Goal: Transaction & Acquisition: Purchase product/service

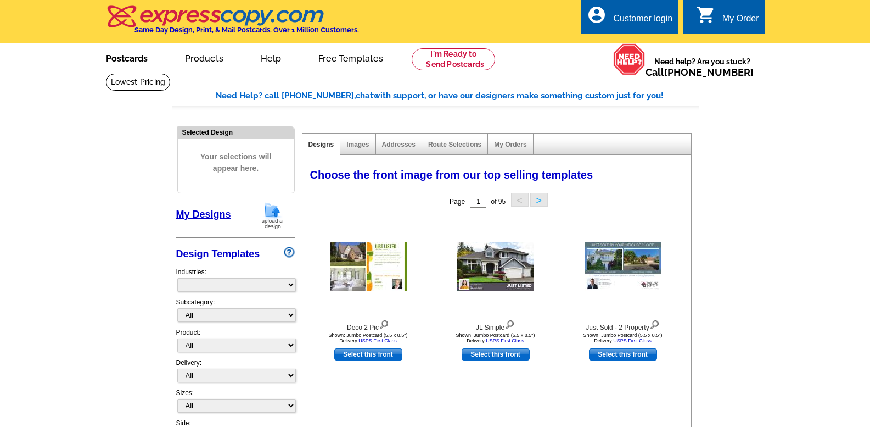
click at [132, 59] on link "Postcards" at bounding box center [126, 57] width 77 height 26
select select "785"
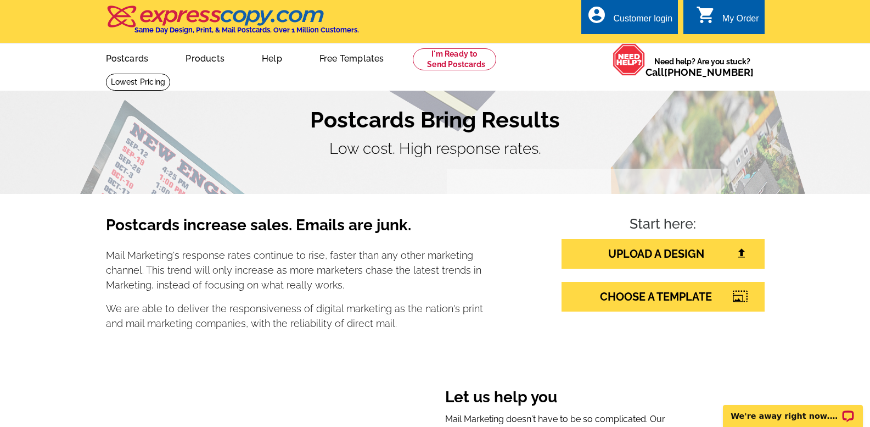
click at [635, 21] on div "Customer login" at bounding box center [642, 21] width 59 height 15
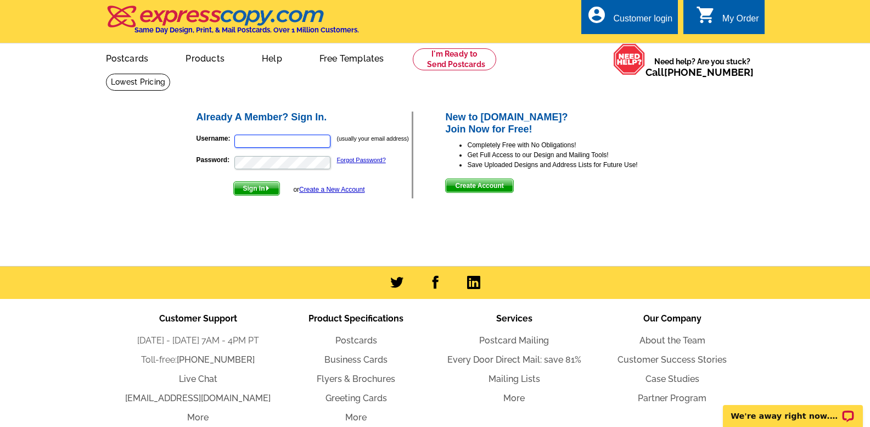
type input "[PERSON_NAME][EMAIL_ADDRESS][PERSON_NAME][DOMAIN_NAME]"
click at [263, 188] on span "Sign In" at bounding box center [257, 188] width 46 height 13
